Goal: Task Accomplishment & Management: Manage account settings

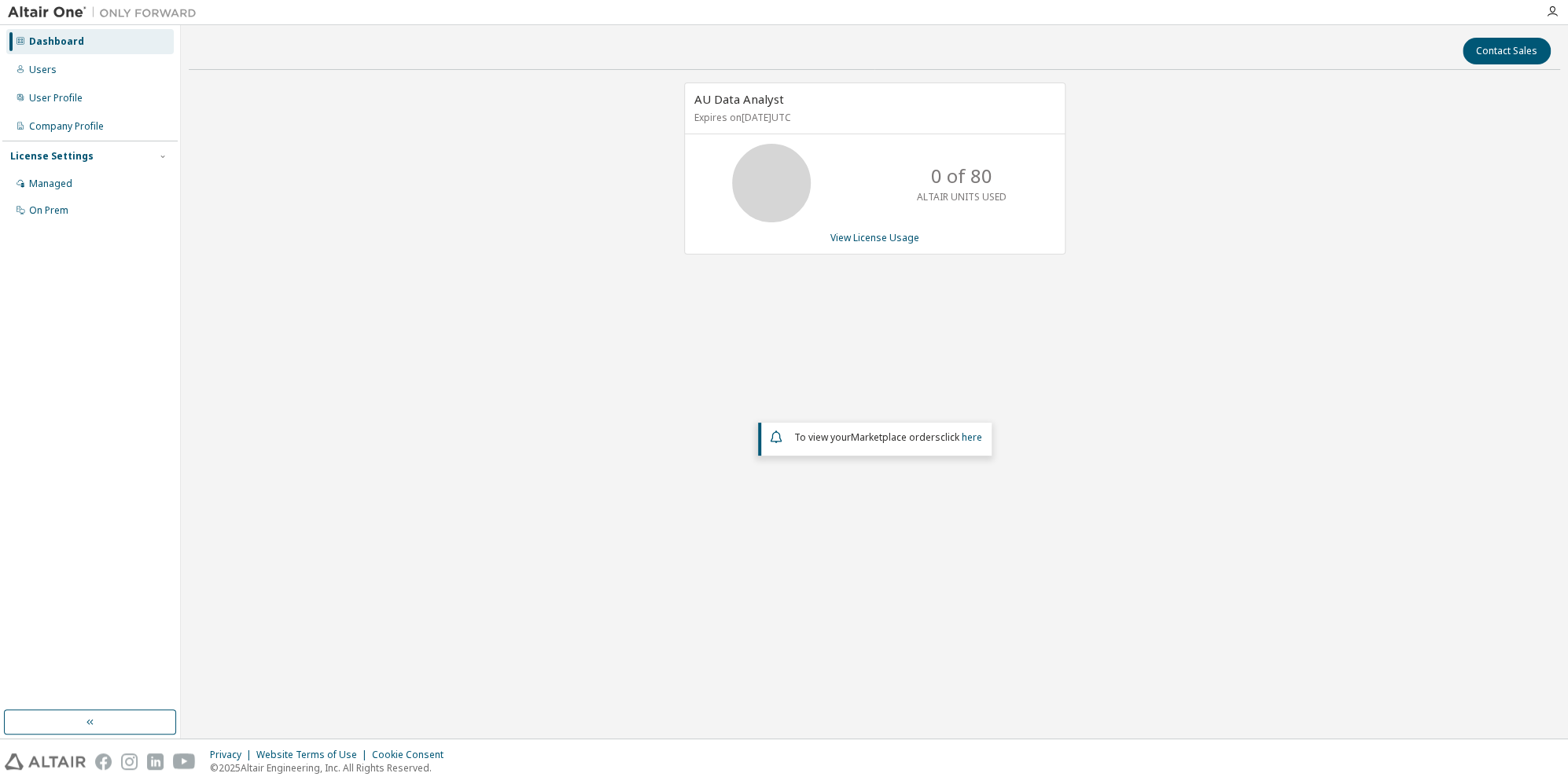
click at [758, 322] on div "AU Data Analyst Expires on [DATE] UTC 0 of 80 ALTAIR UNITS USED View License Us…" at bounding box center [874, 338] width 1371 height 510
click at [52, 68] on div "Users" at bounding box center [42, 70] width 28 height 12
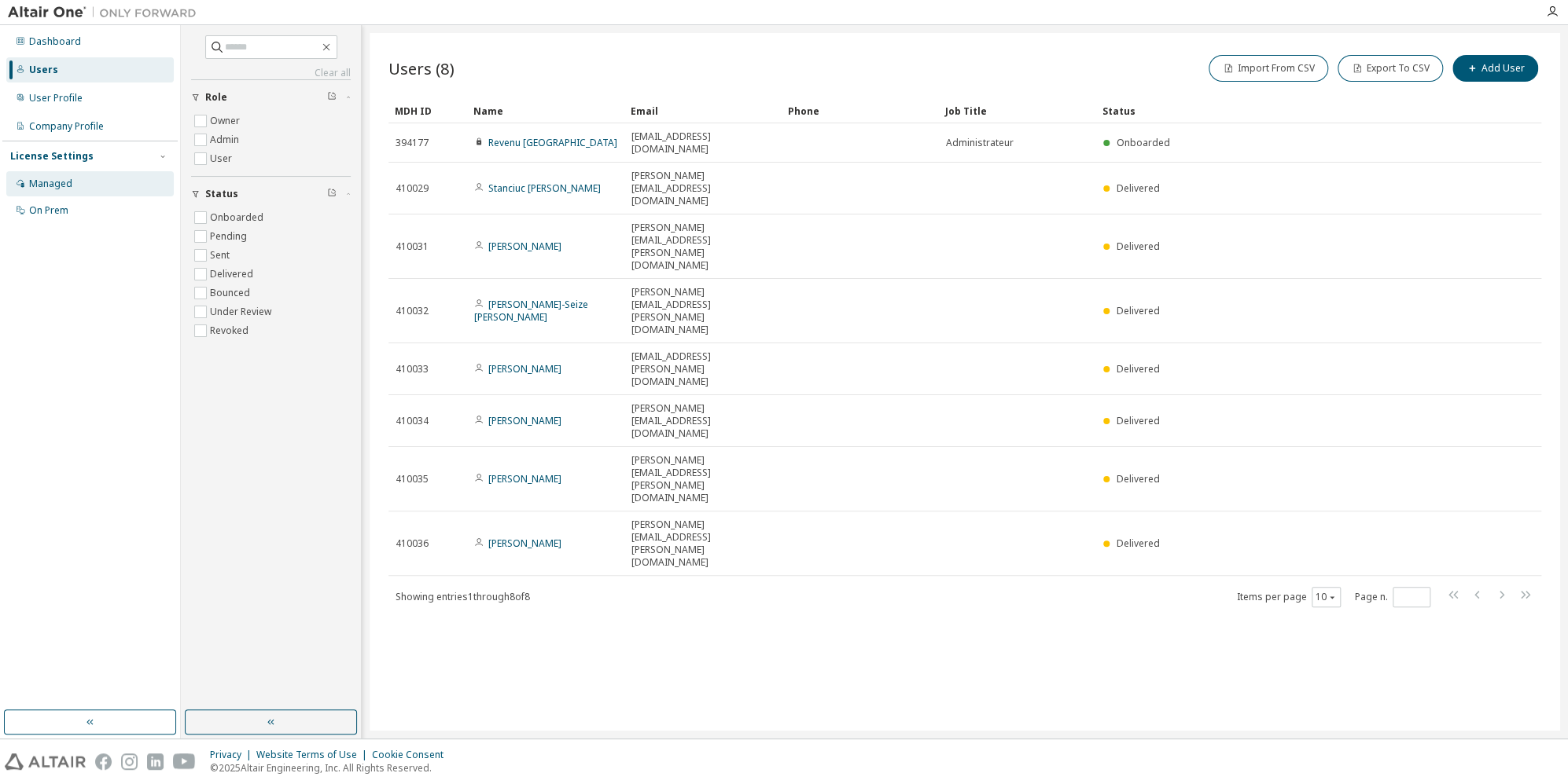
click at [57, 181] on div "Managed" at bounding box center [50, 183] width 43 height 12
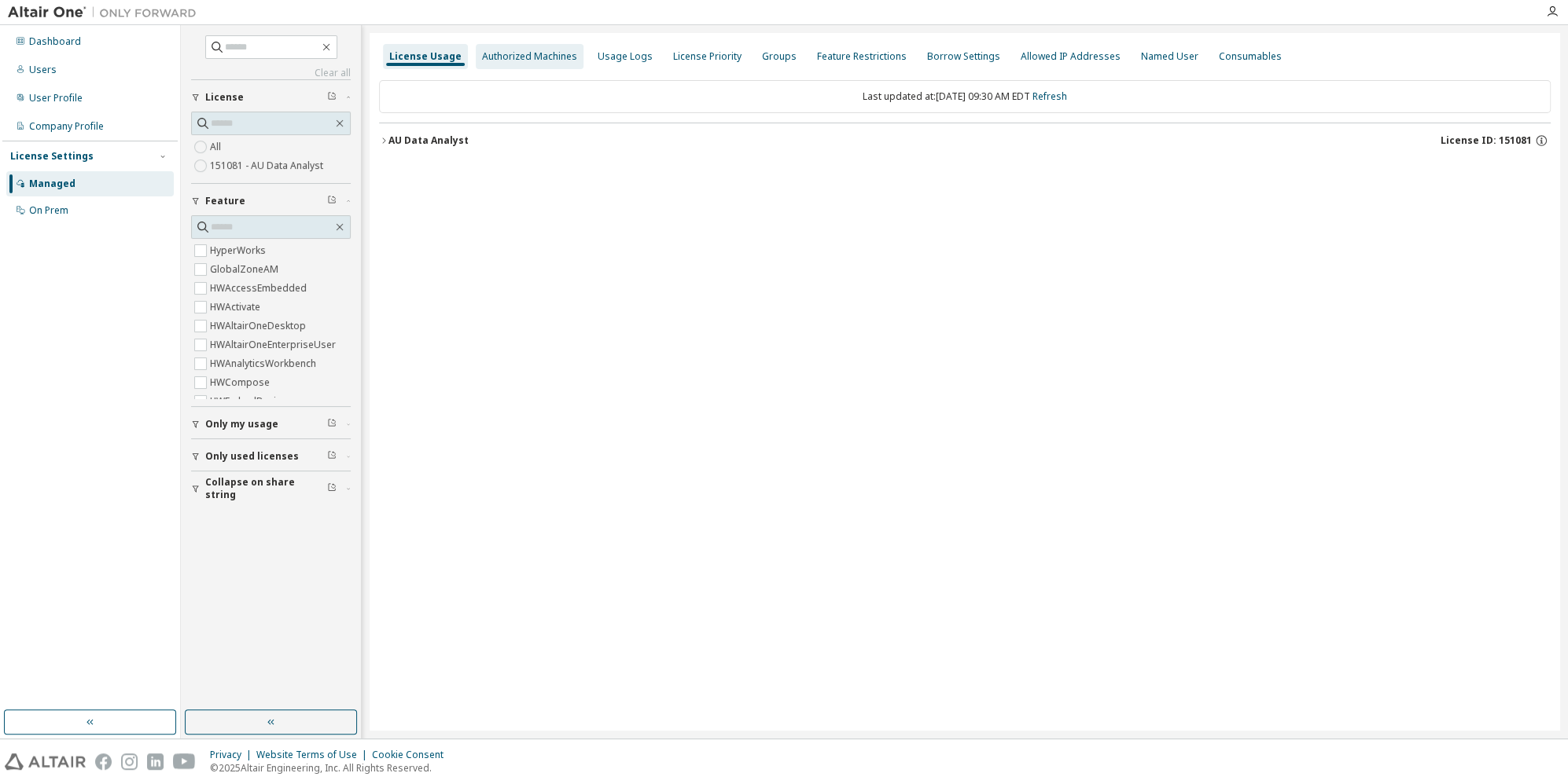
click at [520, 65] on div "Authorized Machines" at bounding box center [530, 56] width 108 height 25
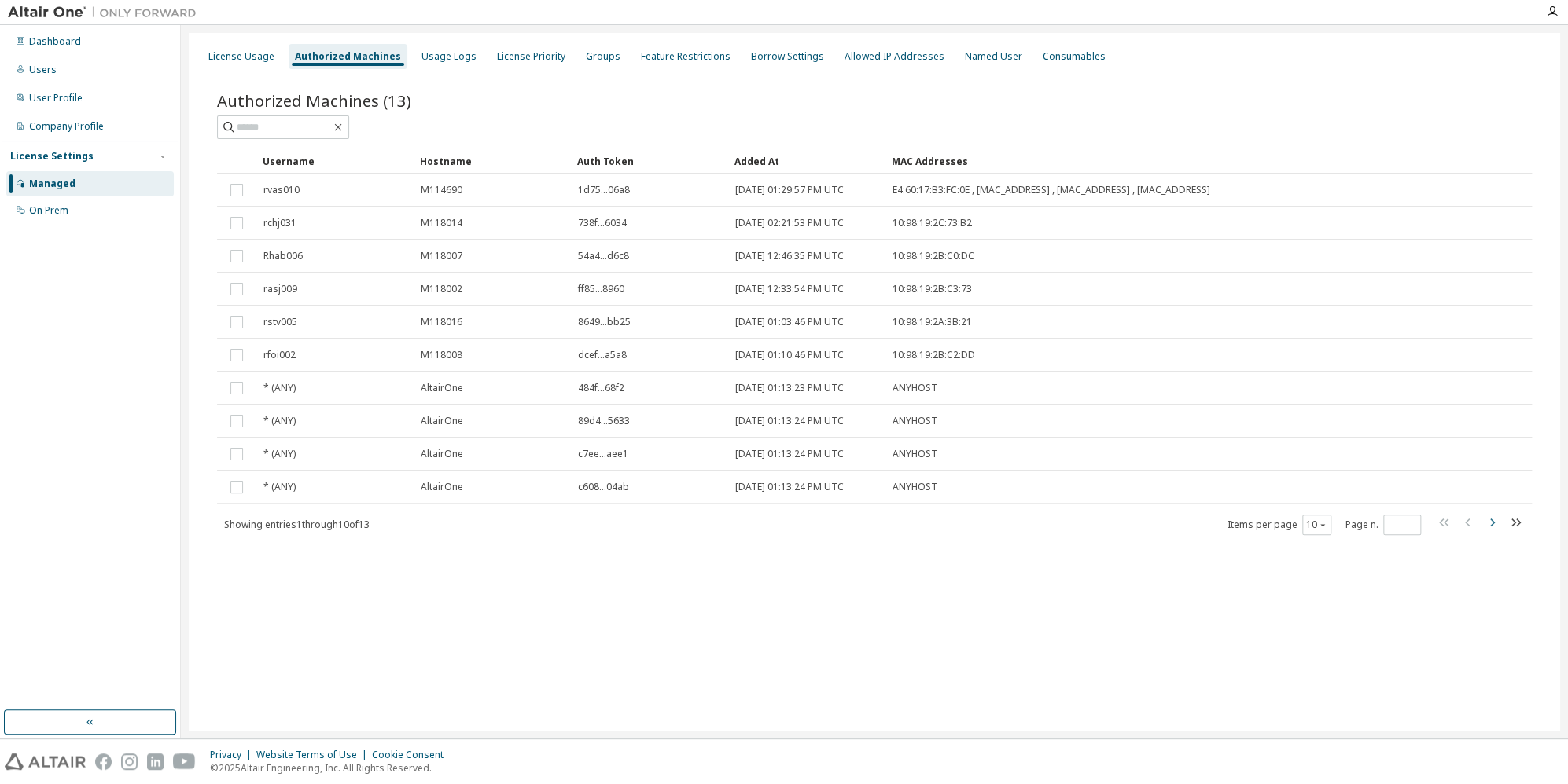
click at [1498, 524] on icon "button" at bounding box center [1492, 523] width 19 height 19
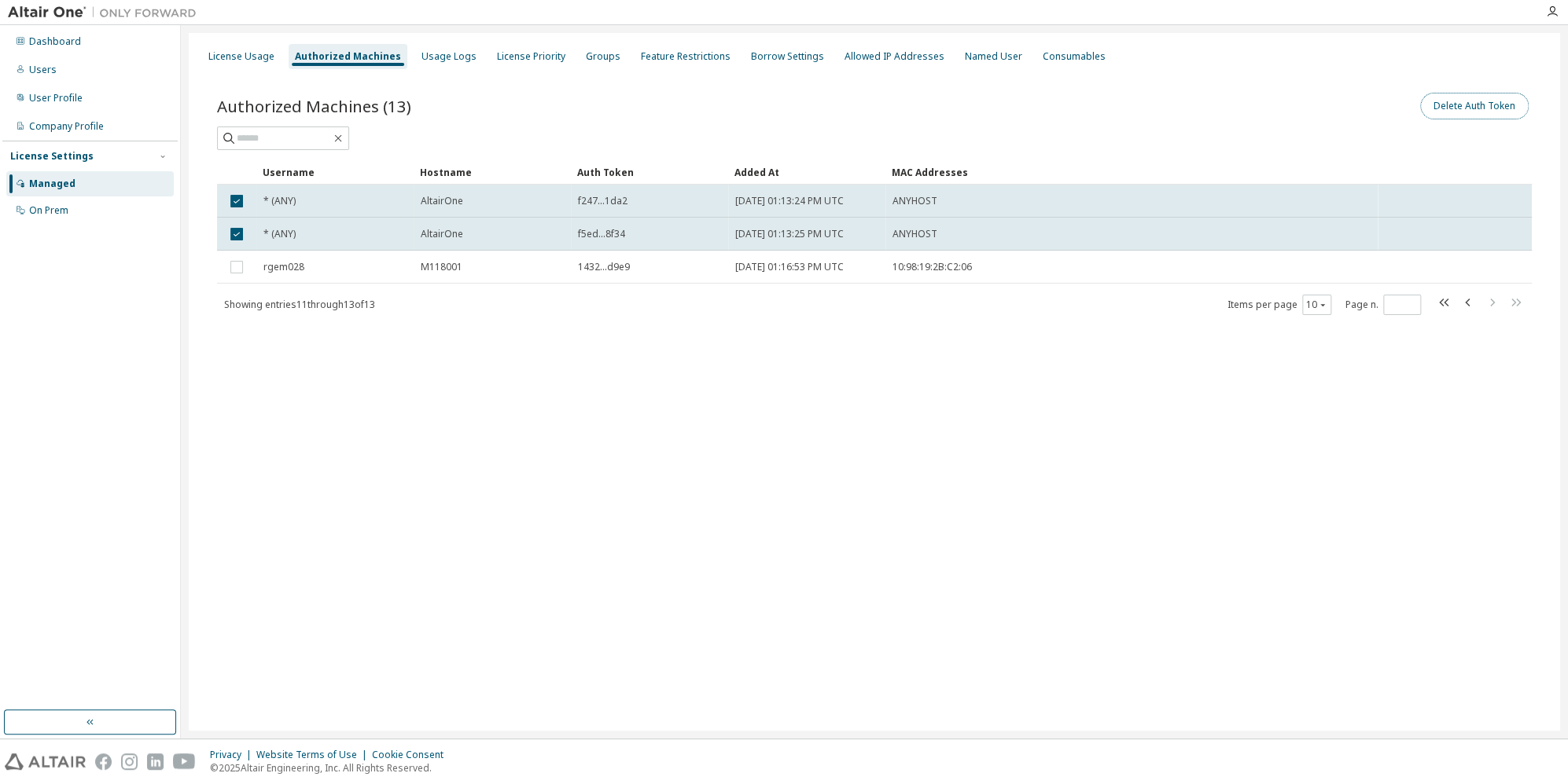
click at [1446, 105] on button "Delete Auth Token" at bounding box center [1474, 106] width 109 height 27
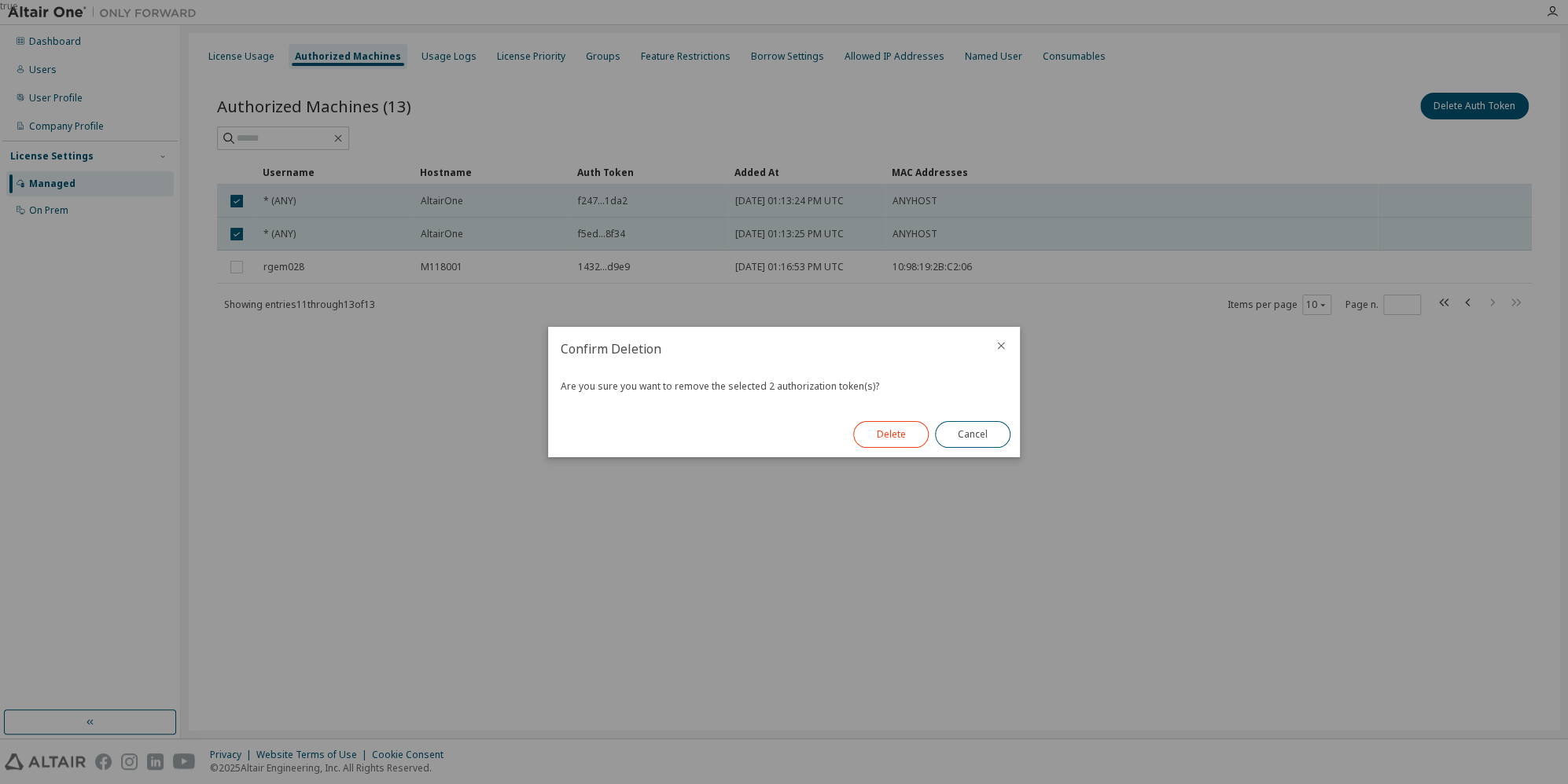
click at [887, 439] on button "Delete" at bounding box center [890, 435] width 75 height 27
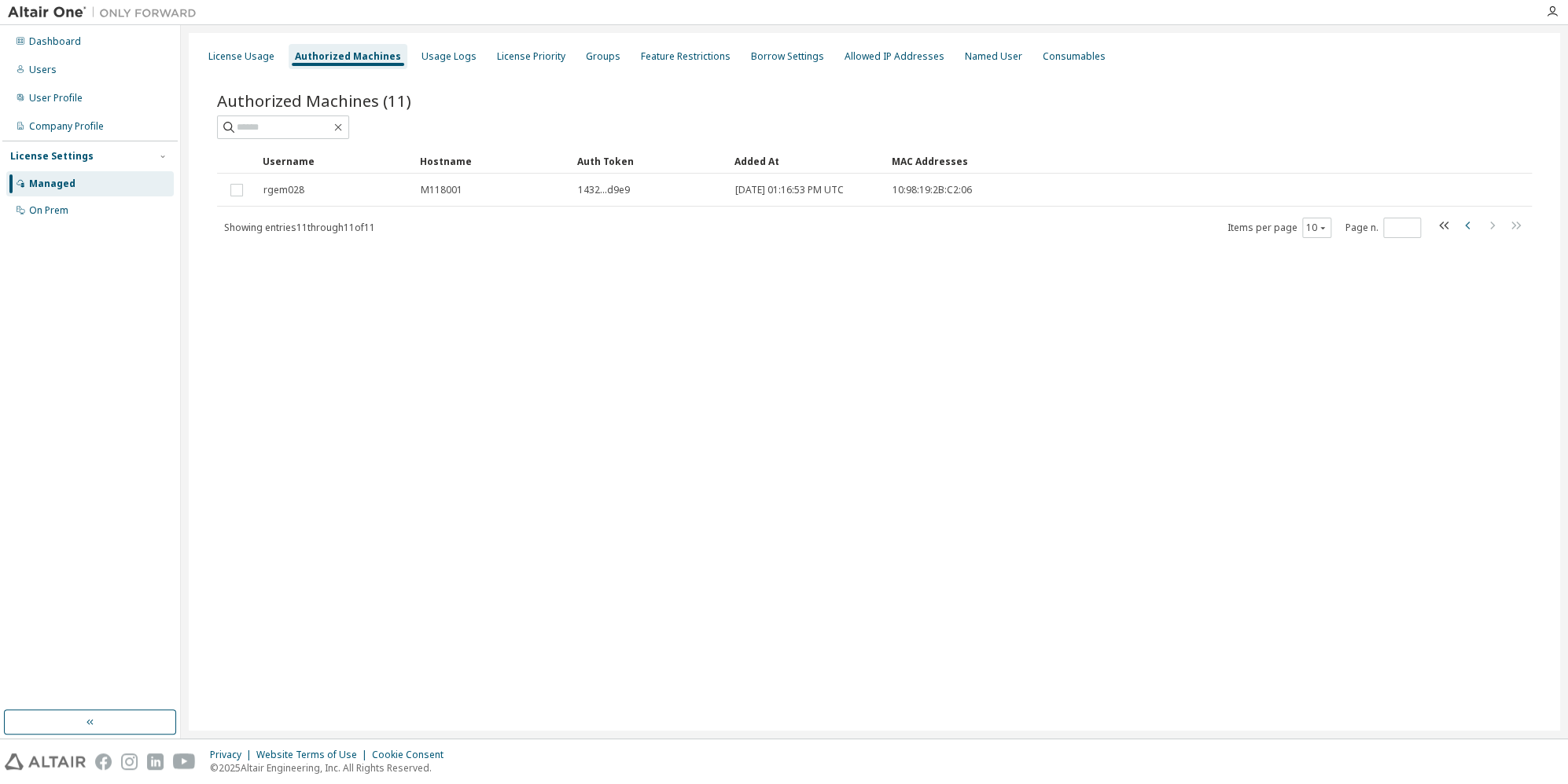
click at [1462, 228] on icon "button" at bounding box center [1469, 226] width 19 height 19
type input "*"
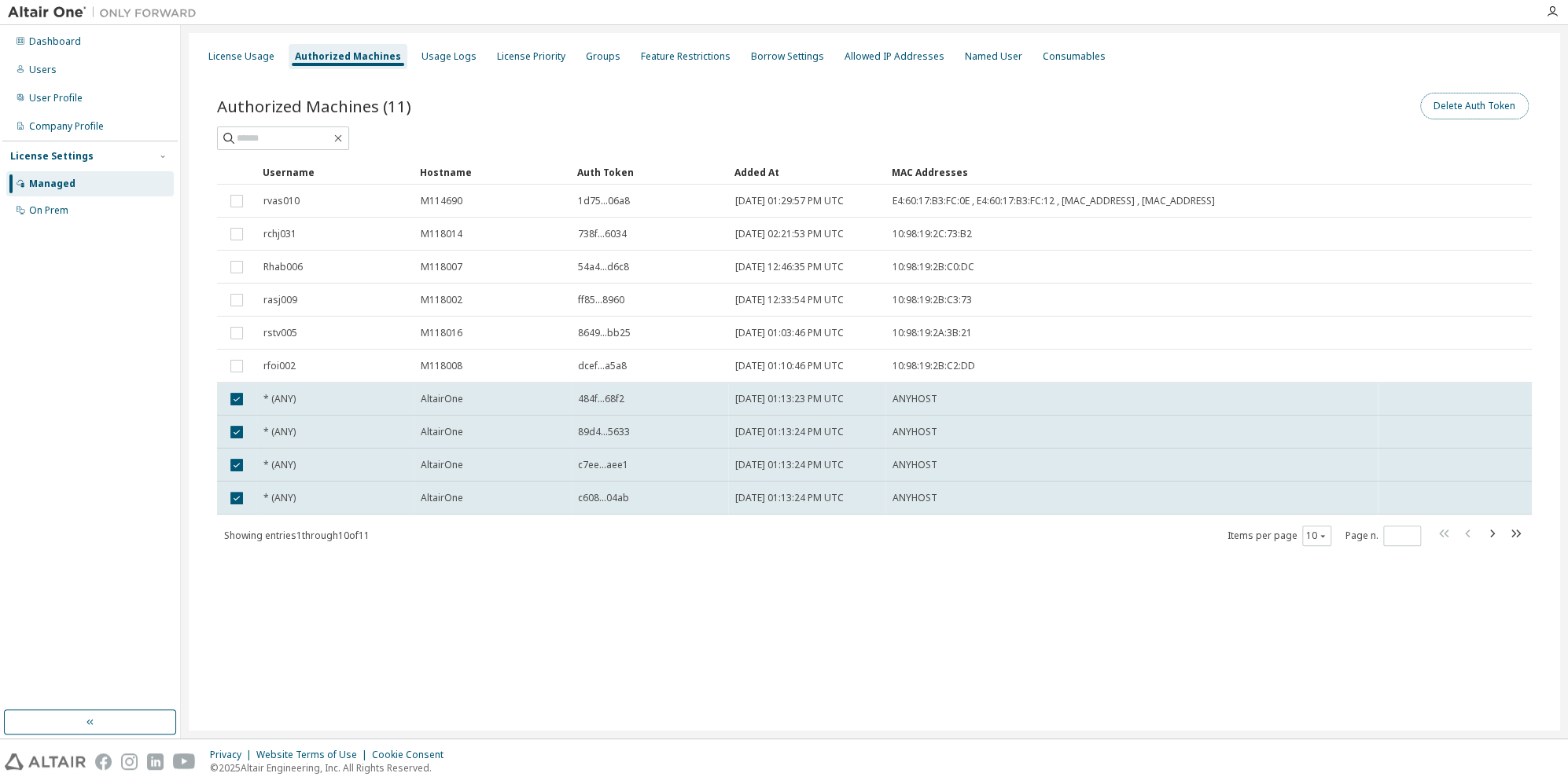
click at [1459, 113] on button "Delete Auth Token" at bounding box center [1474, 106] width 109 height 27
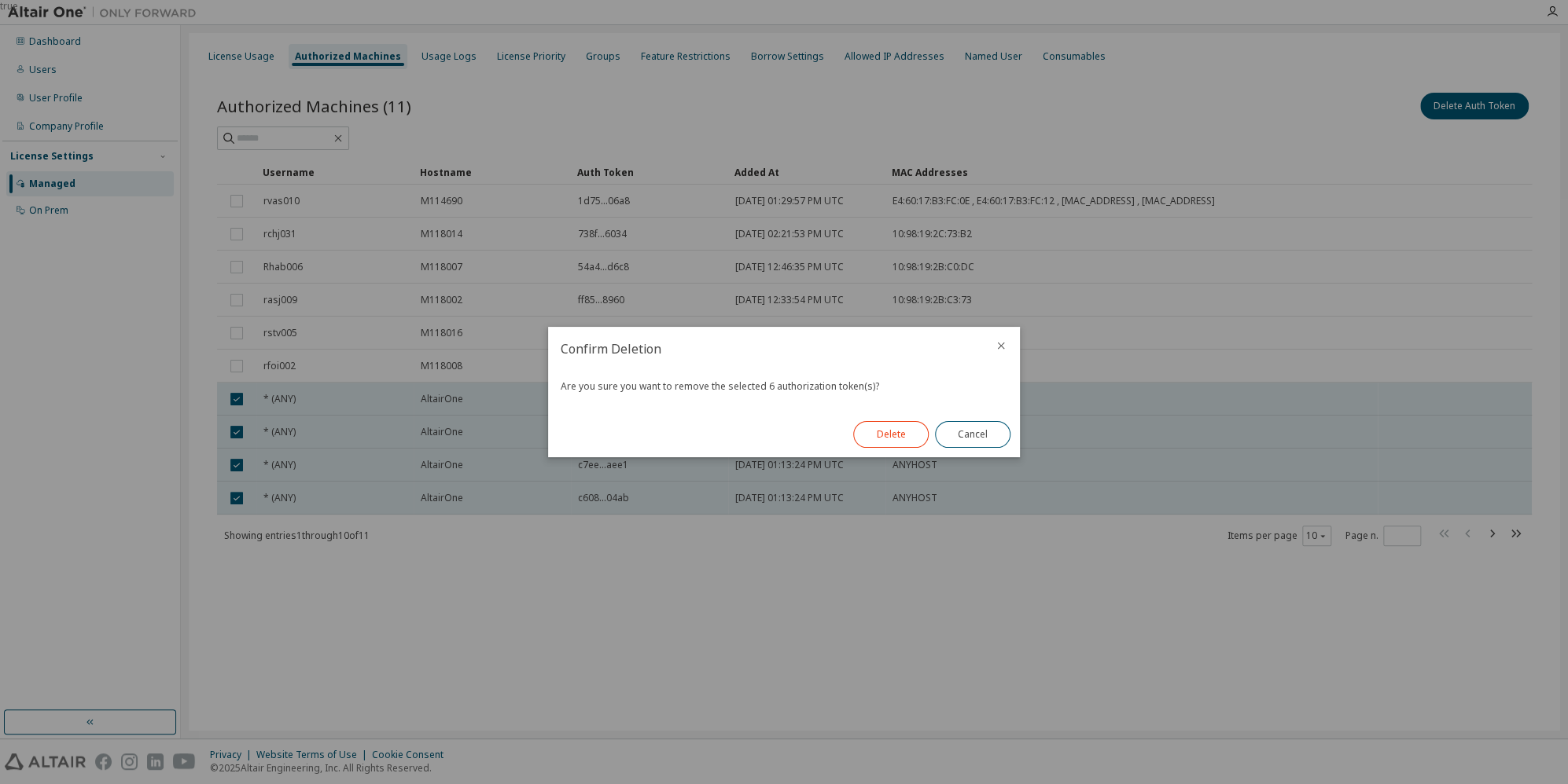
click at [892, 435] on button "Delete" at bounding box center [890, 435] width 75 height 27
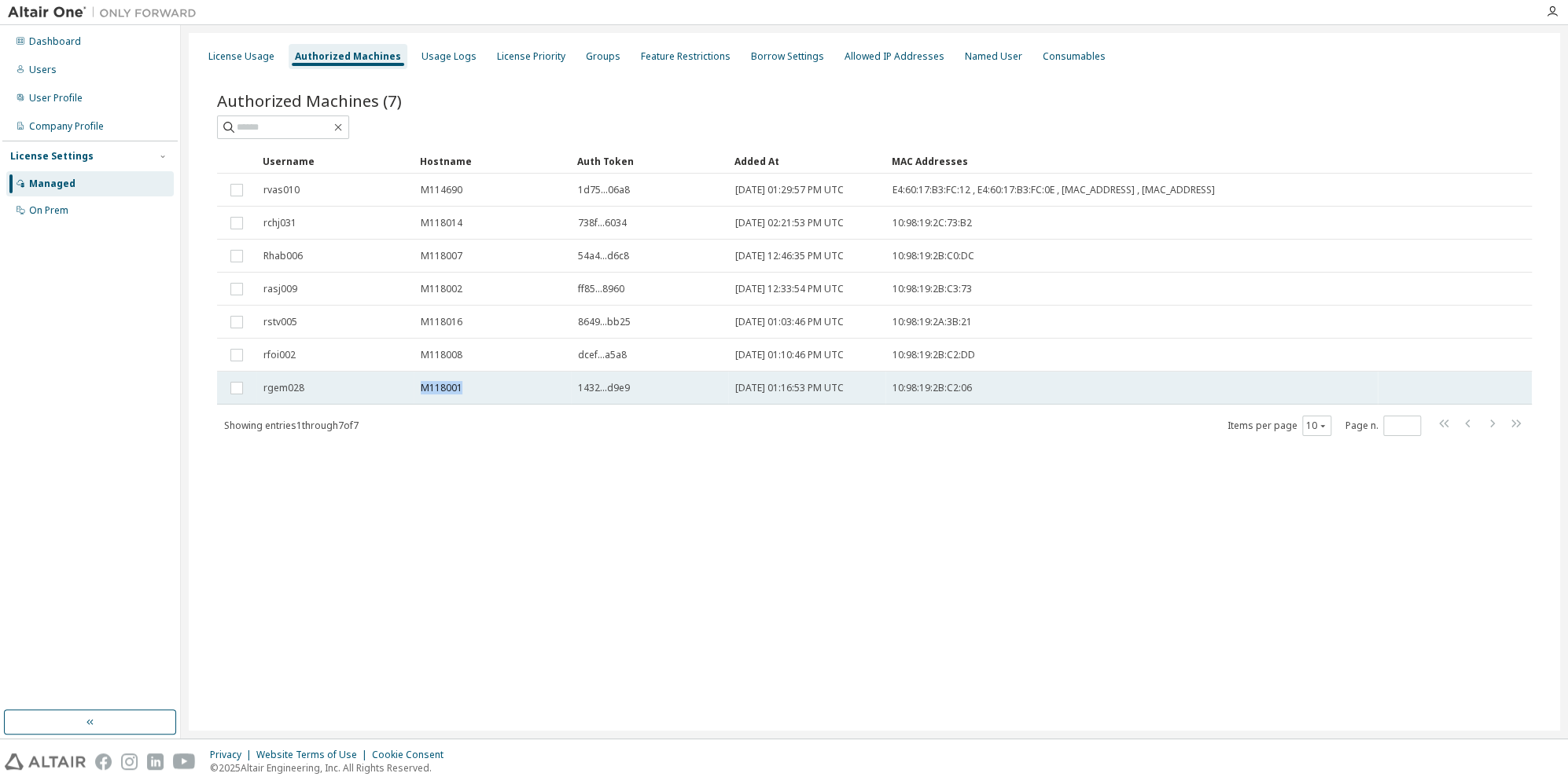
drag, startPoint x: 463, startPoint y: 386, endPoint x: 423, endPoint y: 386, distance: 40.0
click at [423, 386] on div "M118001" at bounding box center [492, 388] width 143 height 12
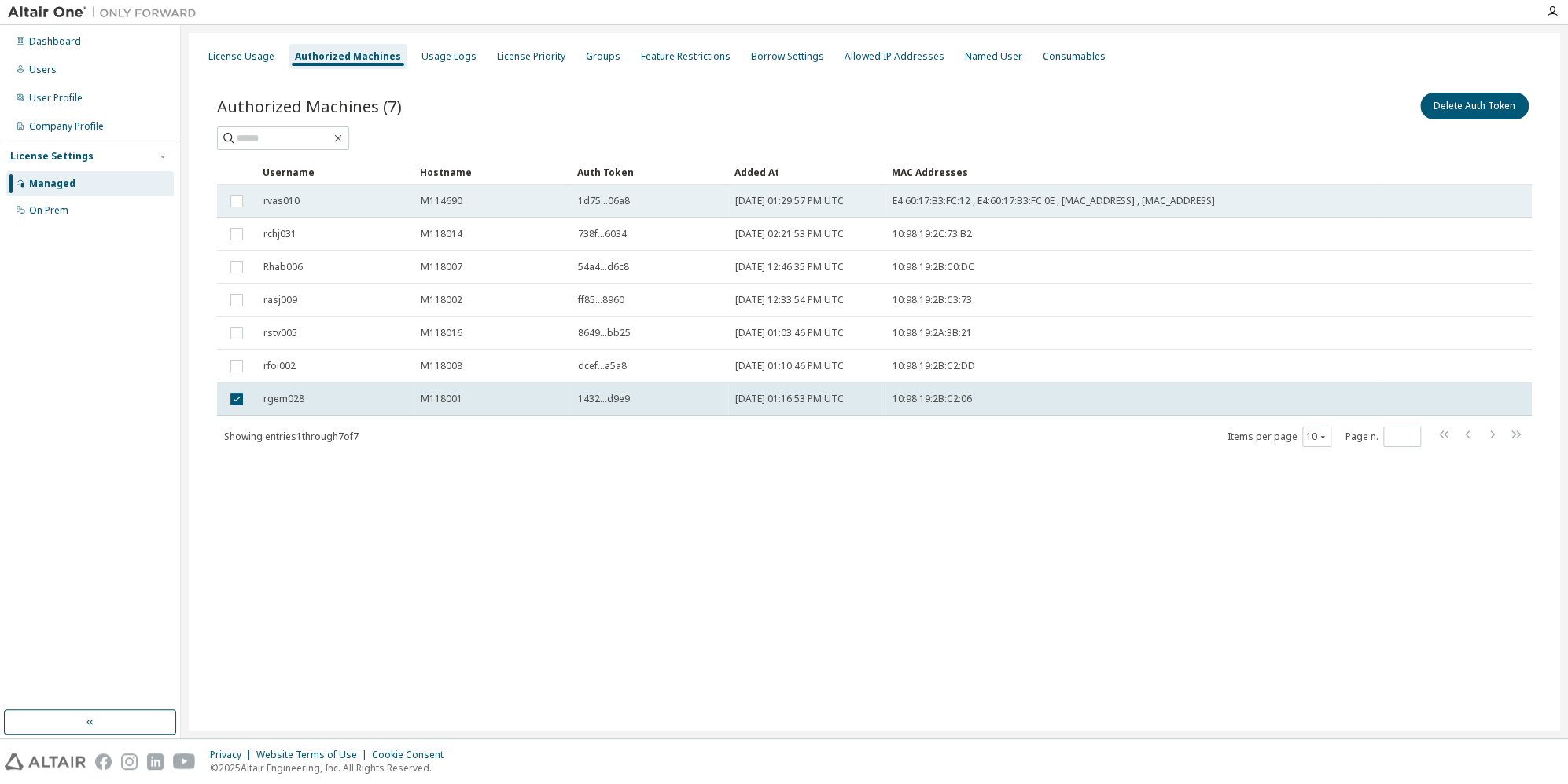
click at [467, 203] on div "M114690" at bounding box center [492, 200] width 143 height 12
